Goal: Information Seeking & Learning: Understand process/instructions

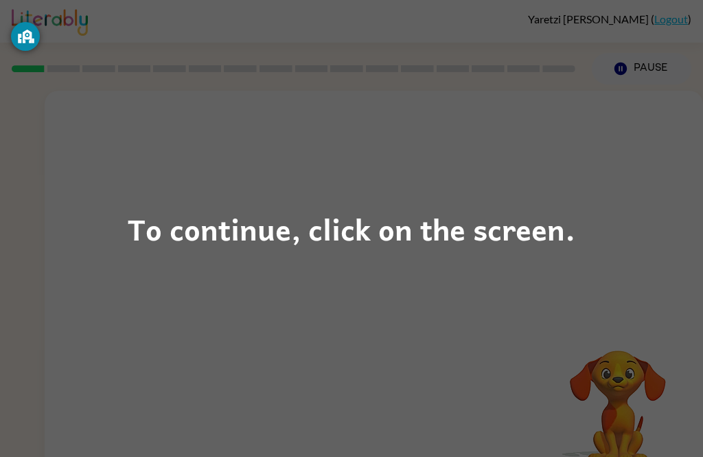
click at [402, 219] on div "To continue, click on the screen." at bounding box center [352, 228] width 448 height 47
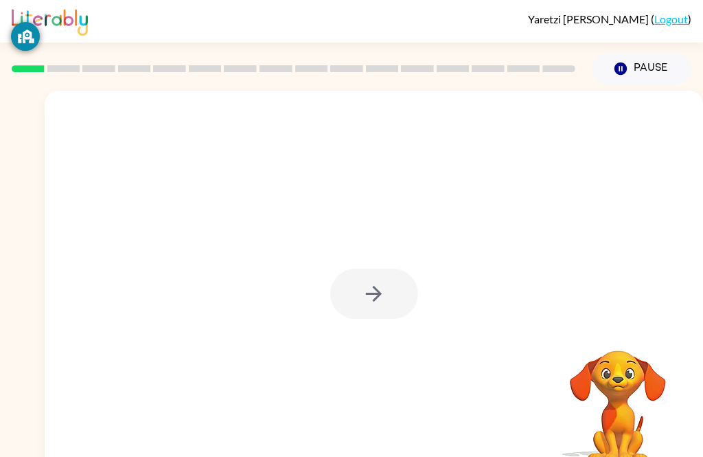
click at [398, 268] on div at bounding box center [374, 287] width 658 height 392
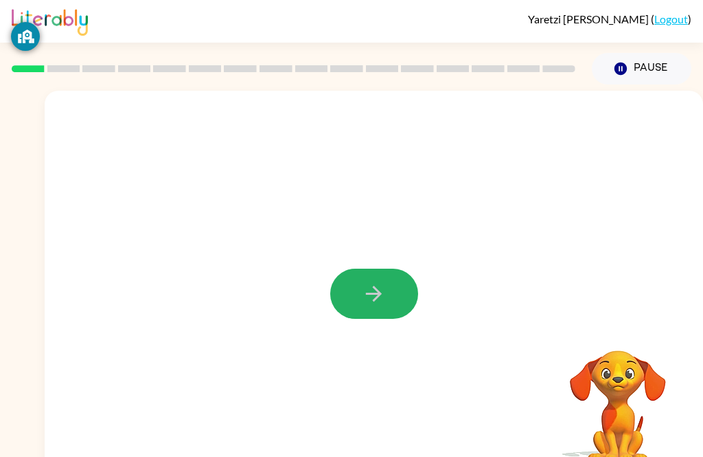
click at [405, 297] on button "button" at bounding box center [374, 293] width 88 height 50
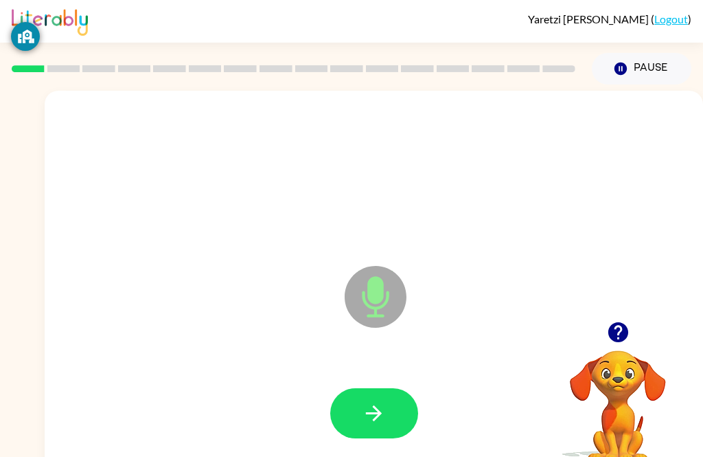
click at [385, 424] on icon "button" at bounding box center [374, 413] width 24 height 24
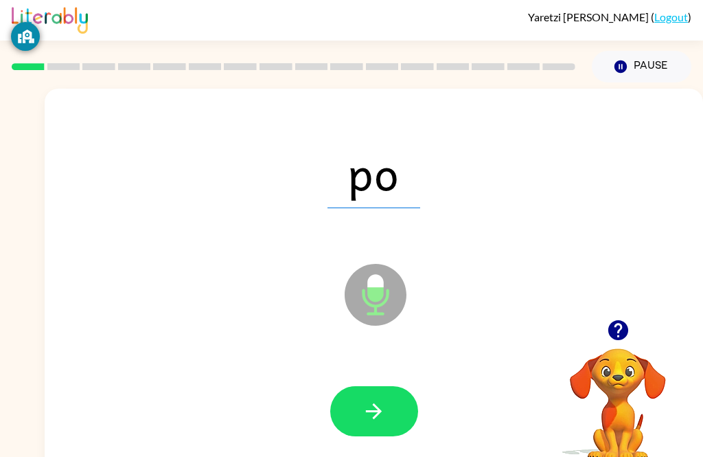
click at [382, 413] on icon "button" at bounding box center [374, 411] width 24 height 24
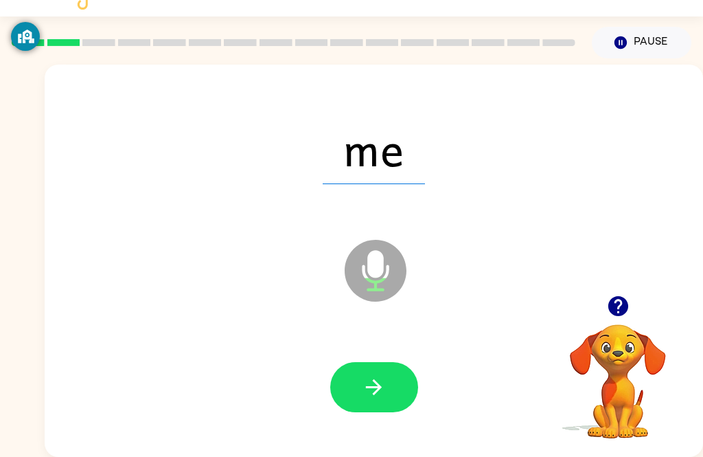
scroll to position [41, 0]
click at [395, 373] on button "button" at bounding box center [374, 387] width 88 height 50
click at [391, 373] on button "button" at bounding box center [374, 387] width 88 height 50
click at [383, 375] on icon "button" at bounding box center [374, 387] width 24 height 24
click at [393, 368] on button "button" at bounding box center [374, 387] width 88 height 50
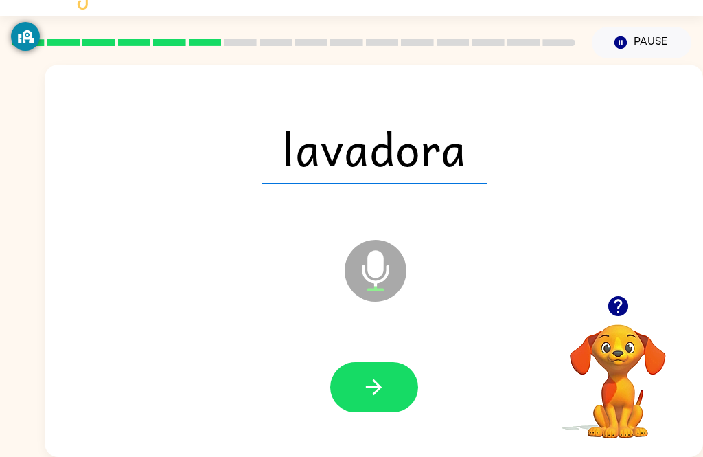
click at [401, 380] on button "button" at bounding box center [374, 387] width 88 height 50
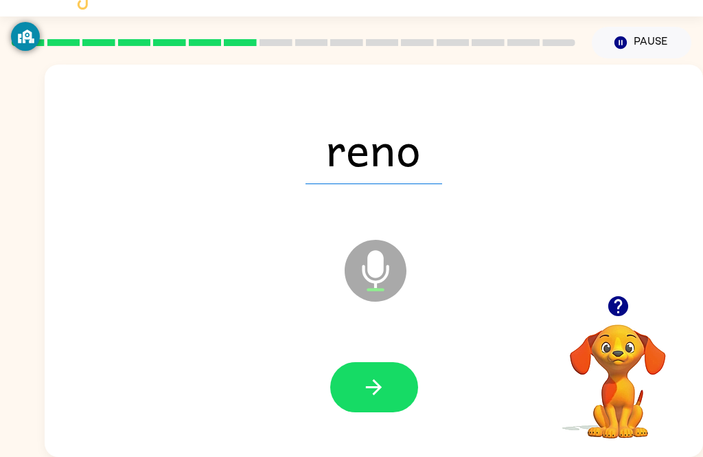
click at [378, 387] on button "button" at bounding box center [374, 387] width 88 height 50
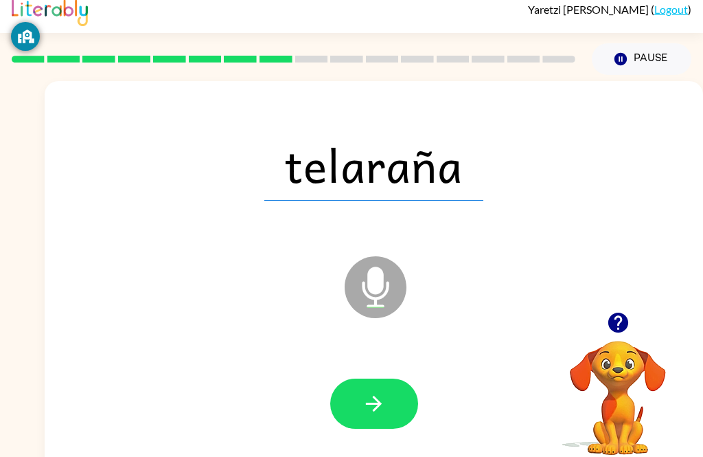
scroll to position [0, 0]
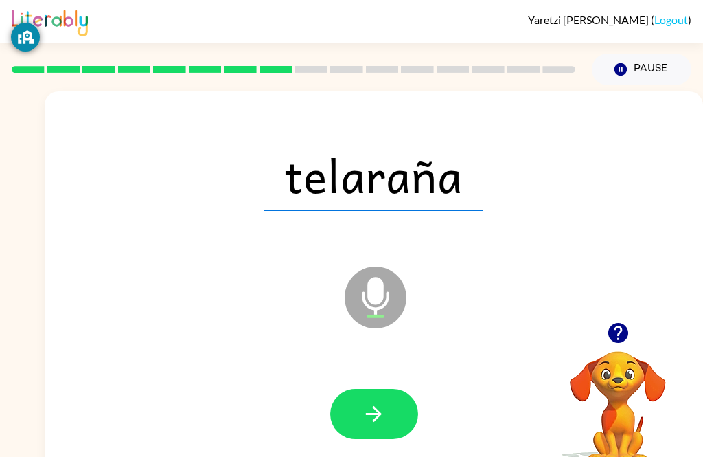
click at [392, 415] on button "button" at bounding box center [374, 413] width 88 height 50
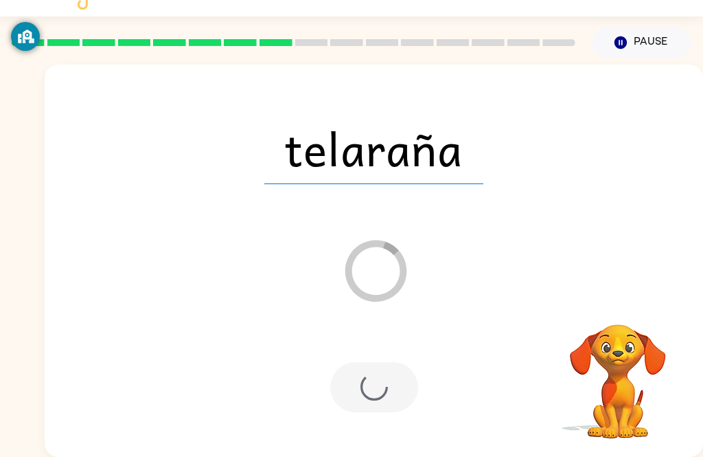
scroll to position [44, 0]
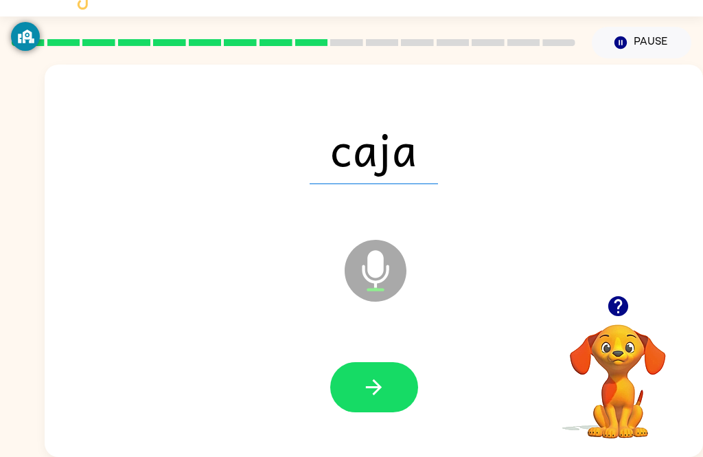
click at [393, 373] on button "button" at bounding box center [374, 387] width 88 height 50
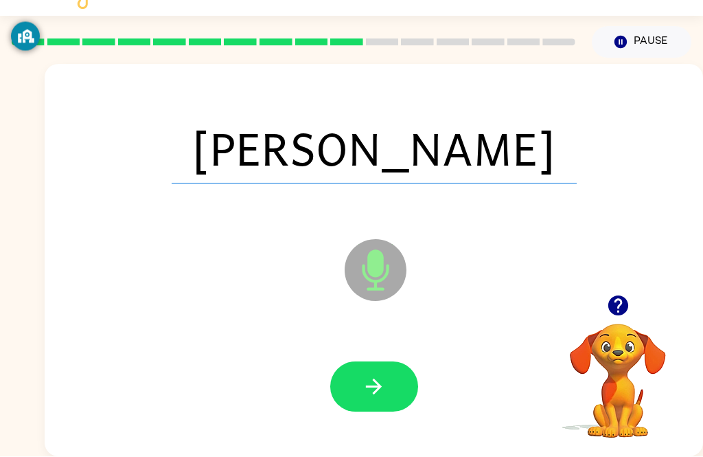
scroll to position [0, 0]
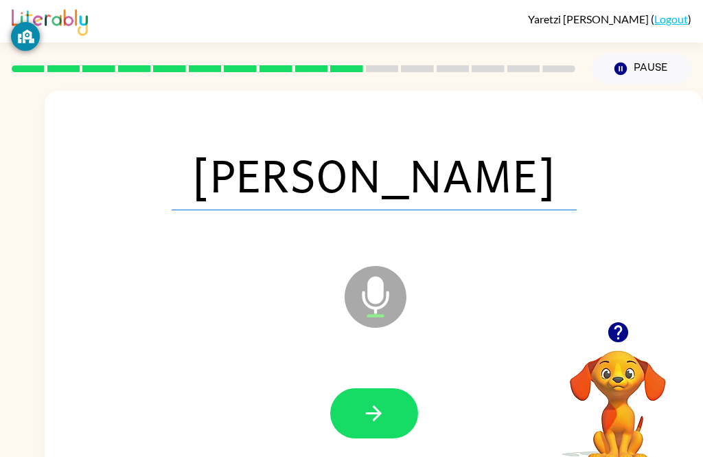
click at [378, 404] on icon "button" at bounding box center [374, 413] width 24 height 24
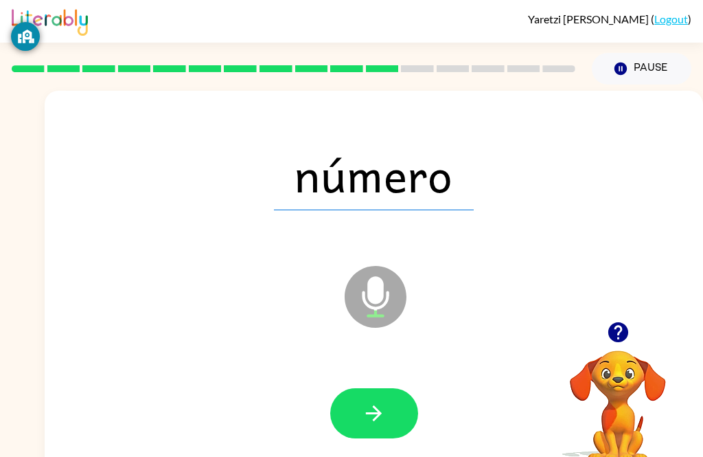
click at [379, 413] on icon "button" at bounding box center [374, 413] width 16 height 16
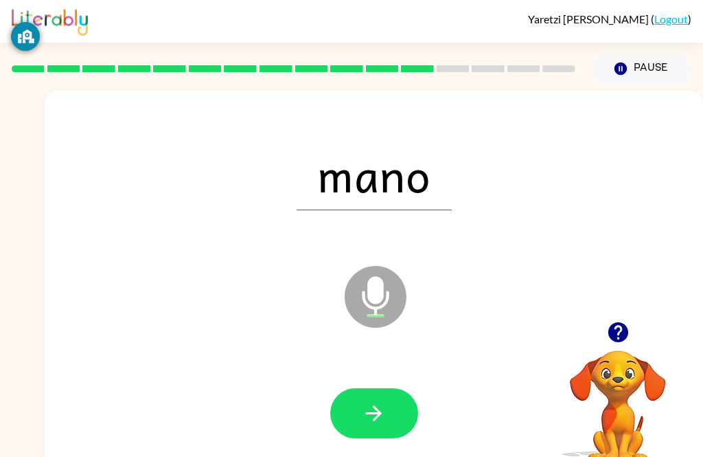
click at [391, 415] on button "button" at bounding box center [374, 413] width 88 height 50
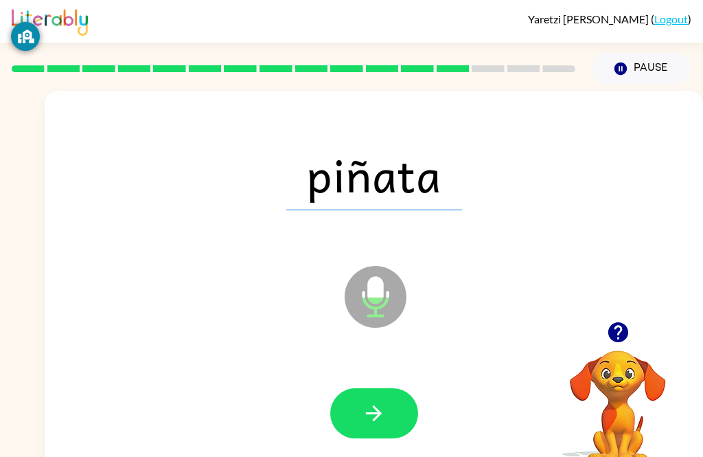
click at [383, 418] on icon "button" at bounding box center [374, 413] width 24 height 24
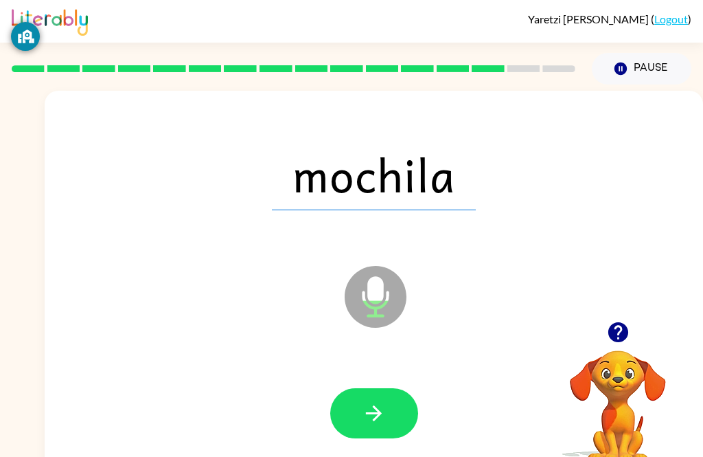
click at [391, 426] on button "button" at bounding box center [374, 413] width 88 height 50
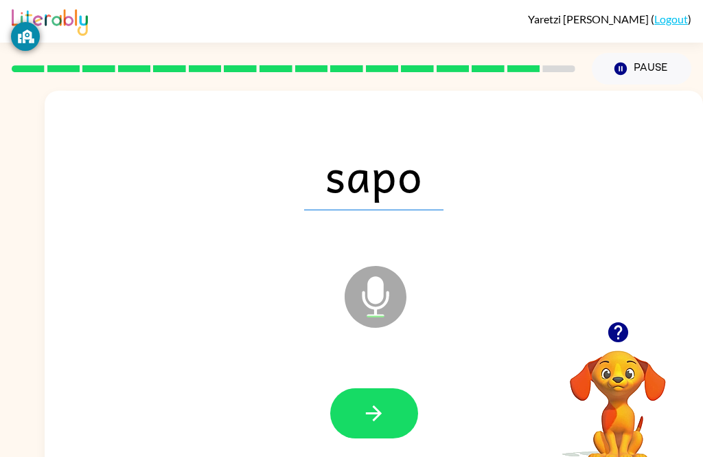
click at [372, 423] on icon "button" at bounding box center [374, 413] width 24 height 24
